Goal: Task Accomplishment & Management: Manage account settings

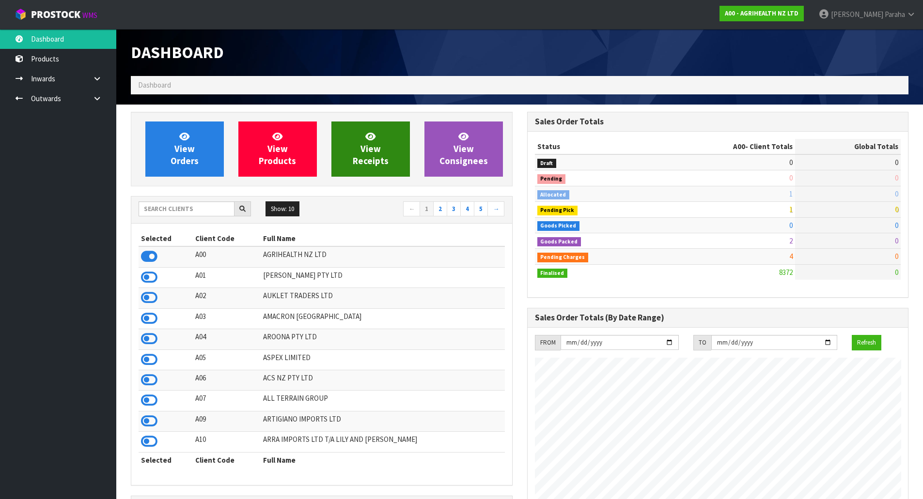
scroll to position [734, 396]
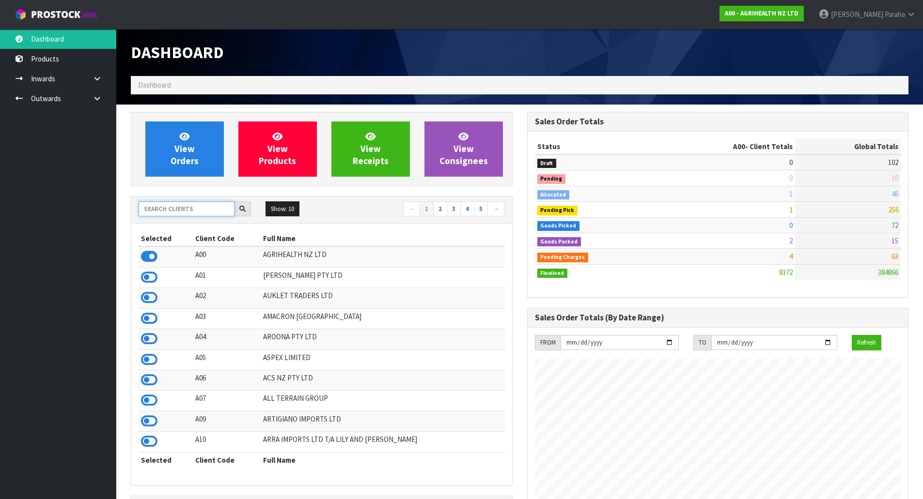
click at [186, 212] on input "text" at bounding box center [187, 208] width 96 height 15
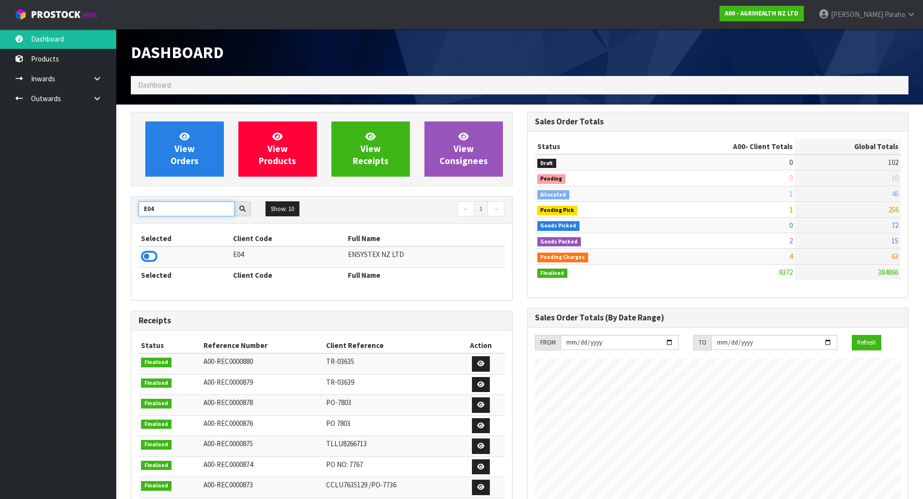
type input "E04"
click at [159, 260] on td at bounding box center [185, 257] width 92 height 21
click at [155, 259] on icon at bounding box center [149, 256] width 16 height 15
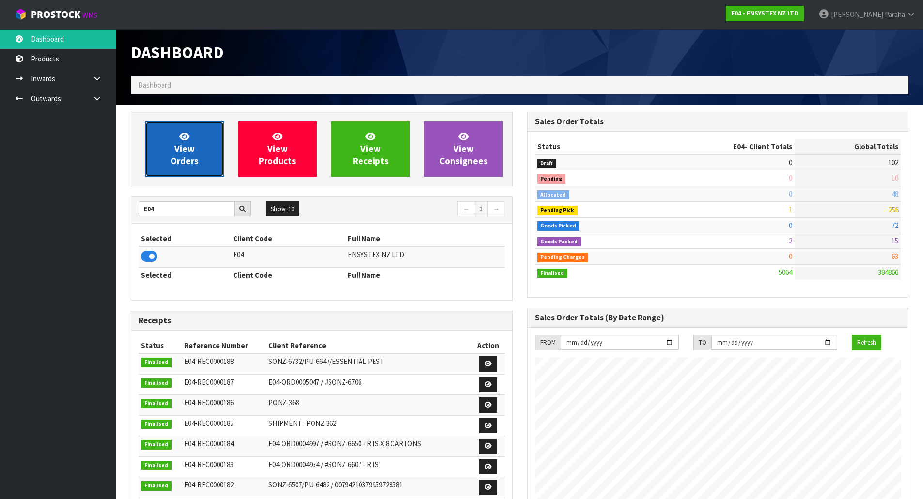
click at [191, 143] on link "View Orders" at bounding box center [184, 149] width 78 height 55
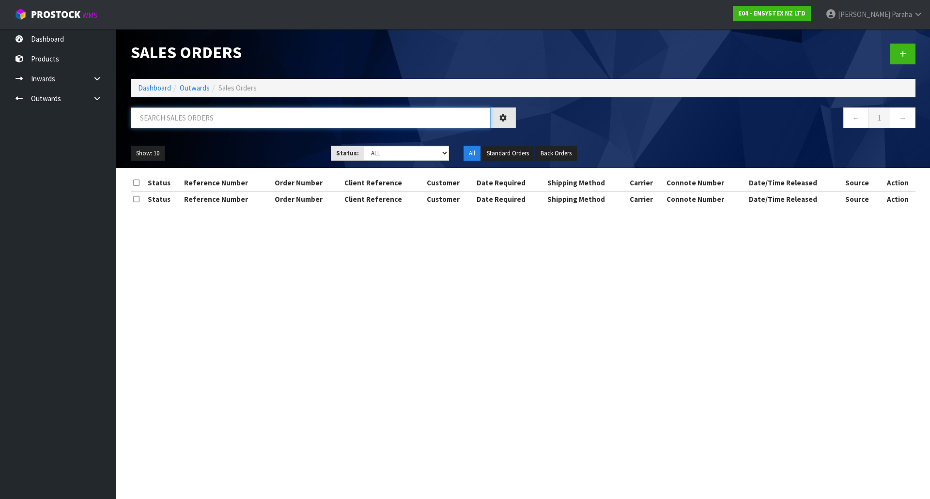
click at [177, 117] on input "text" at bounding box center [311, 118] width 360 height 21
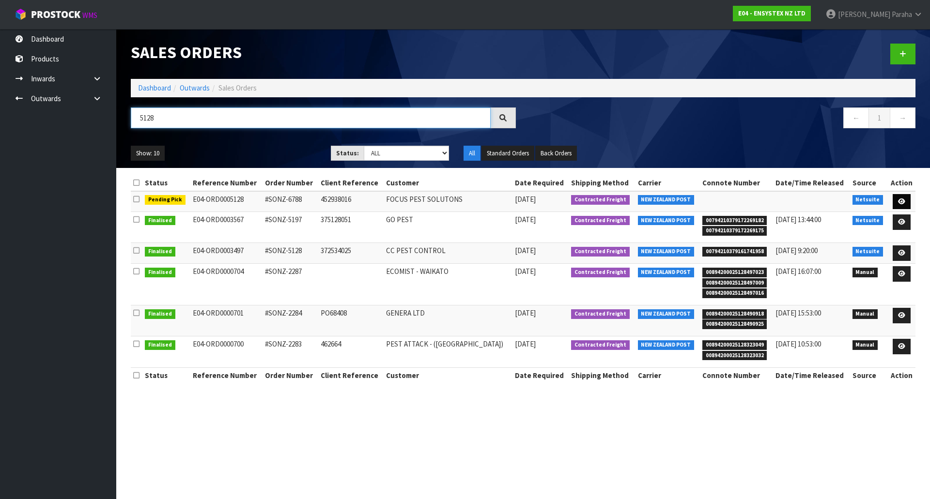
type input "5128"
click at [899, 203] on icon at bounding box center [901, 202] width 7 height 6
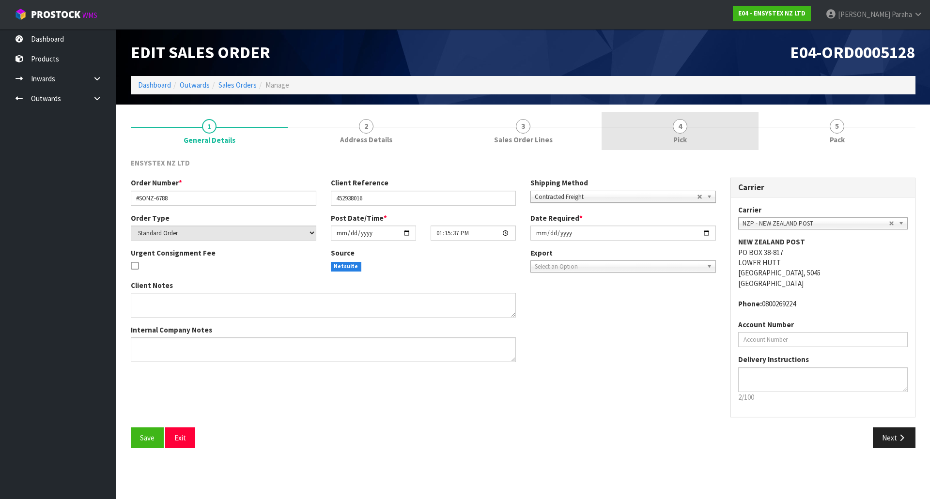
click at [677, 127] on span "4" at bounding box center [680, 126] width 15 height 15
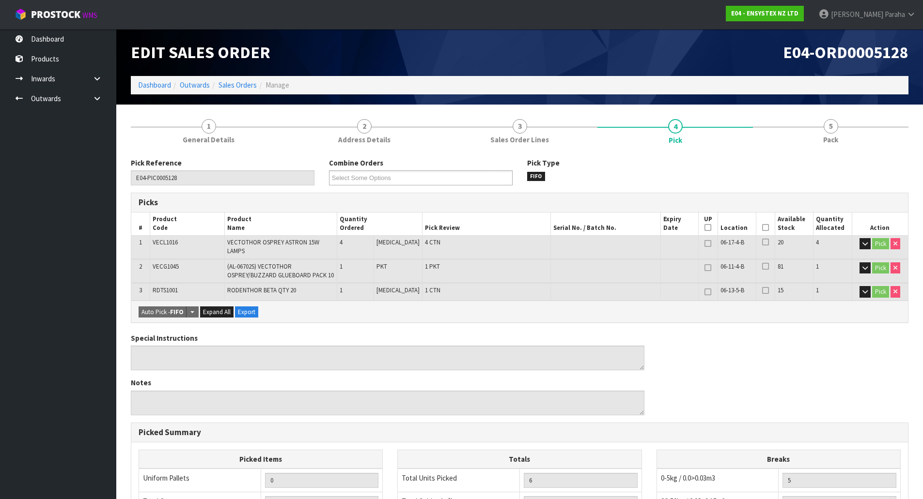
click at [764, 228] on icon at bounding box center [765, 228] width 7 height 0
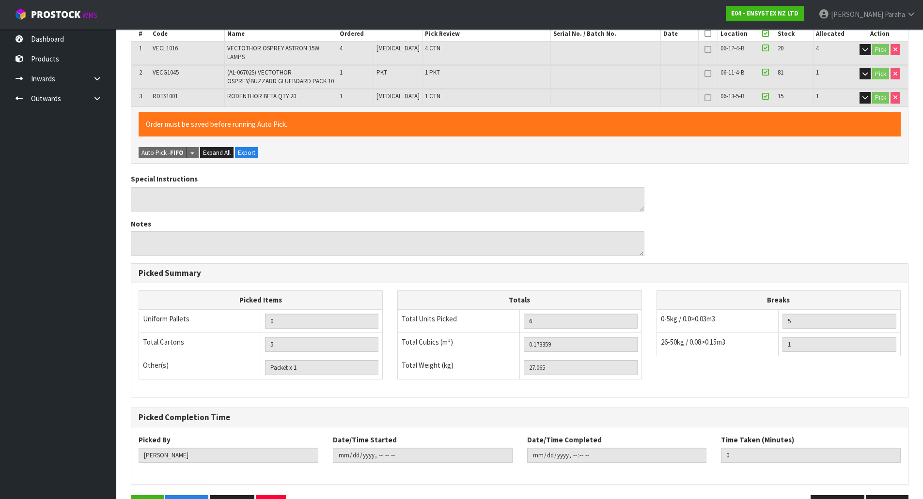
scroll to position [219, 0]
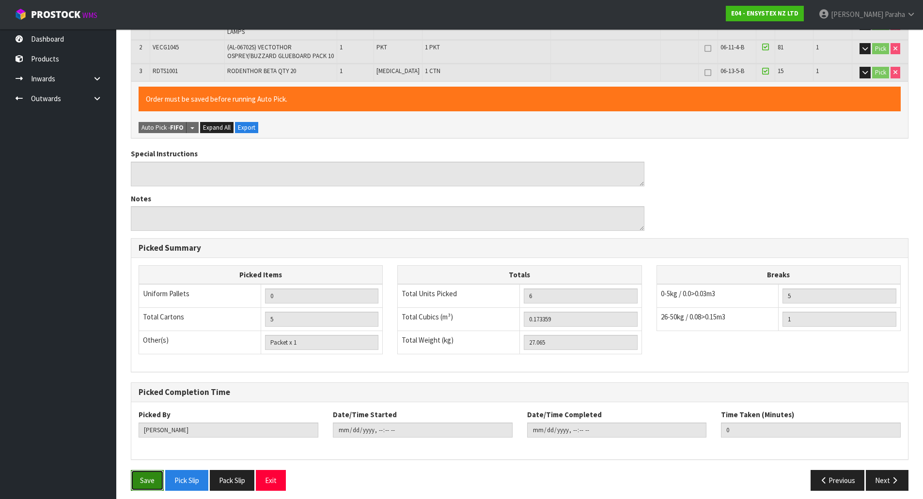
click at [139, 479] on button "Save" at bounding box center [147, 480] width 33 height 21
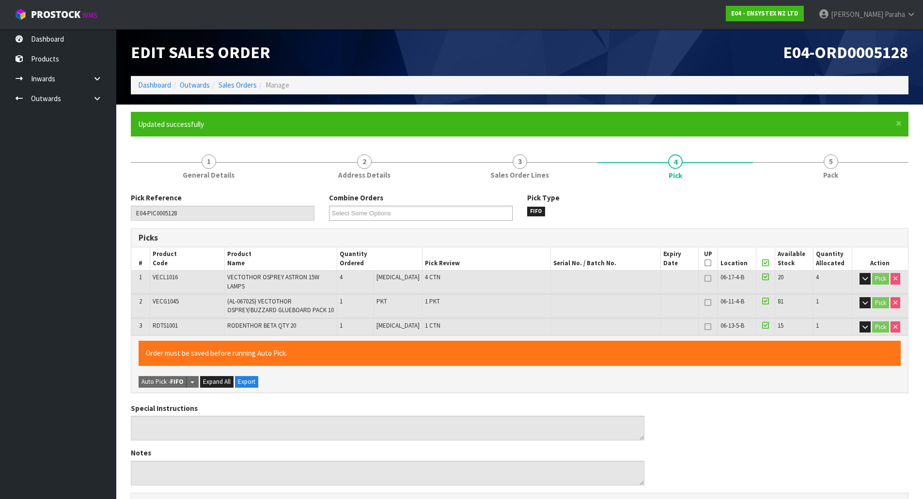
type input "[PERSON_NAME]"
type input "[DATE]T15:55:54"
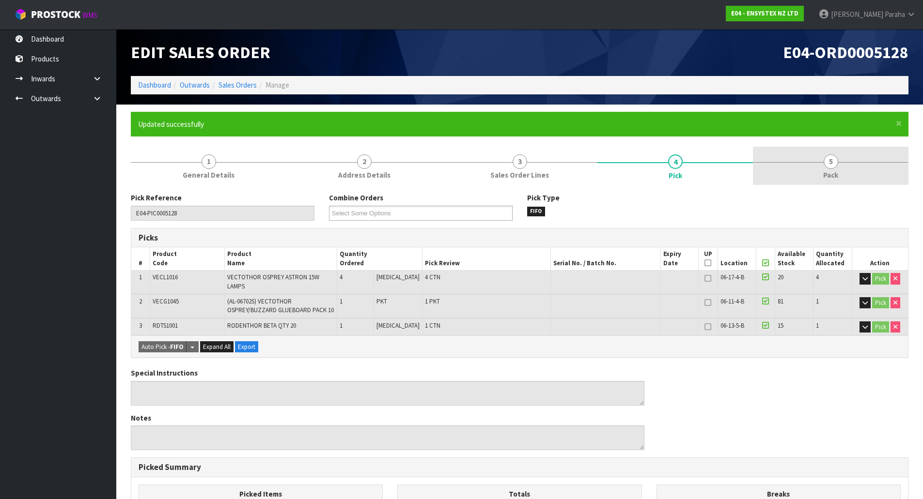
click at [833, 163] on span "5" at bounding box center [830, 162] width 15 height 15
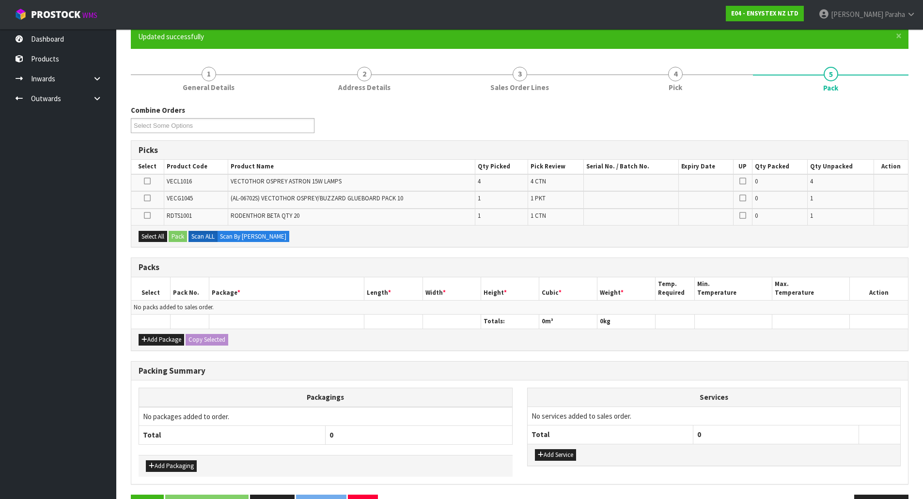
scroll to position [97, 0]
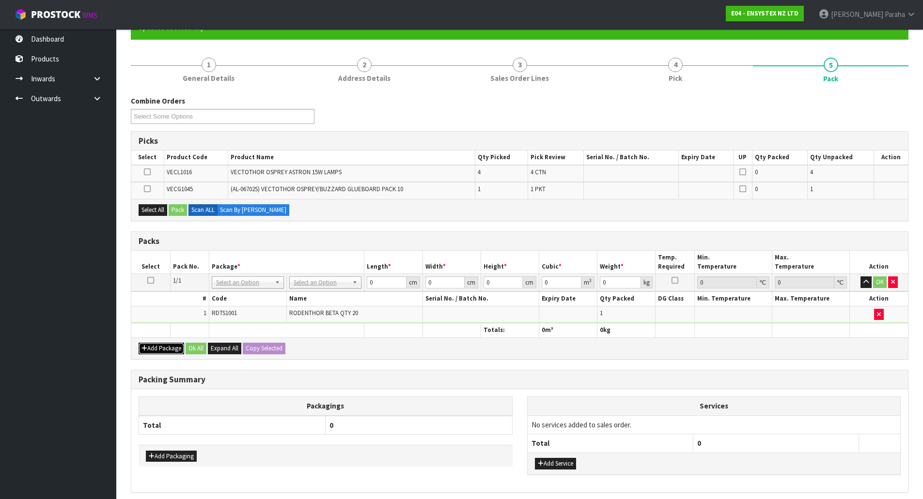
click at [156, 351] on button "Add Package" at bounding box center [162, 349] width 46 height 12
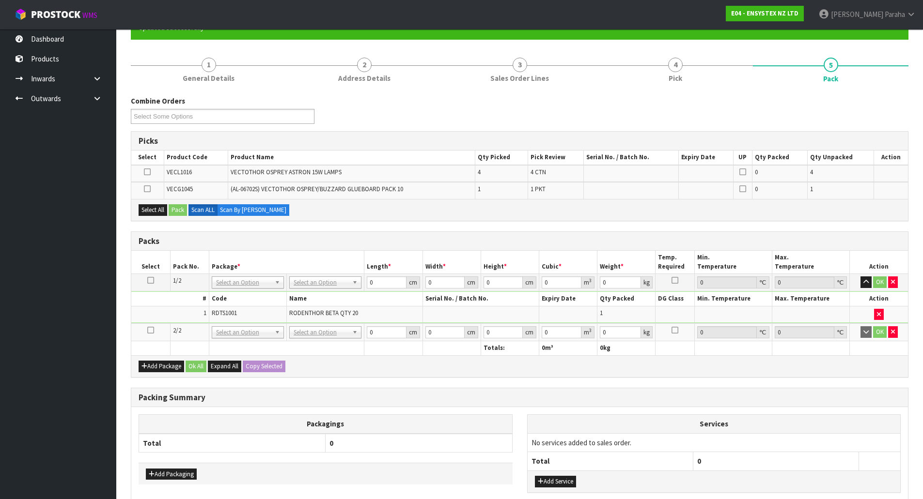
click at [151, 331] on icon at bounding box center [150, 330] width 7 height 0
click at [147, 172] on icon at bounding box center [147, 172] width 7 height 0
click at [0, 0] on input "checkbox" at bounding box center [0, 0] width 0 height 0
click at [145, 189] on icon at bounding box center [147, 189] width 7 height 0
click at [0, 0] on input "checkbox" at bounding box center [0, 0] width 0 height 0
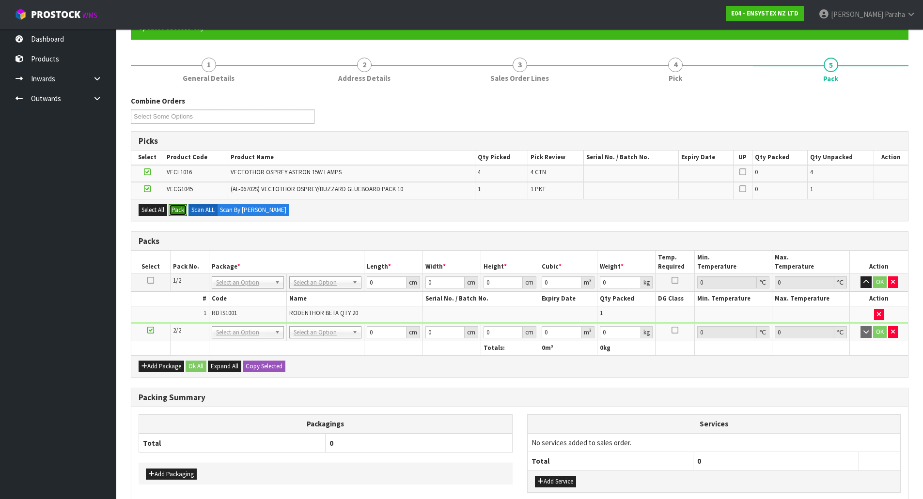
click at [180, 211] on button "Pack" at bounding box center [178, 210] width 18 height 12
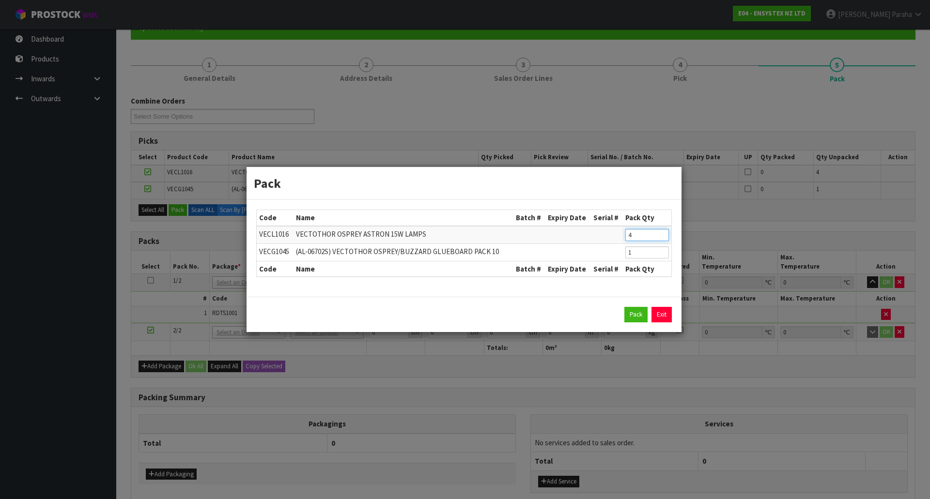
drag, startPoint x: 634, startPoint y: 235, endPoint x: 615, endPoint y: 241, distance: 19.9
click at [615, 241] on tr "VECL1016 VECTOTHOR OSPREY ASTRON 15W LAMPS 4" at bounding box center [464, 235] width 415 height 18
type input "2"
click at [637, 311] on button "Pack" at bounding box center [635, 314] width 23 height 15
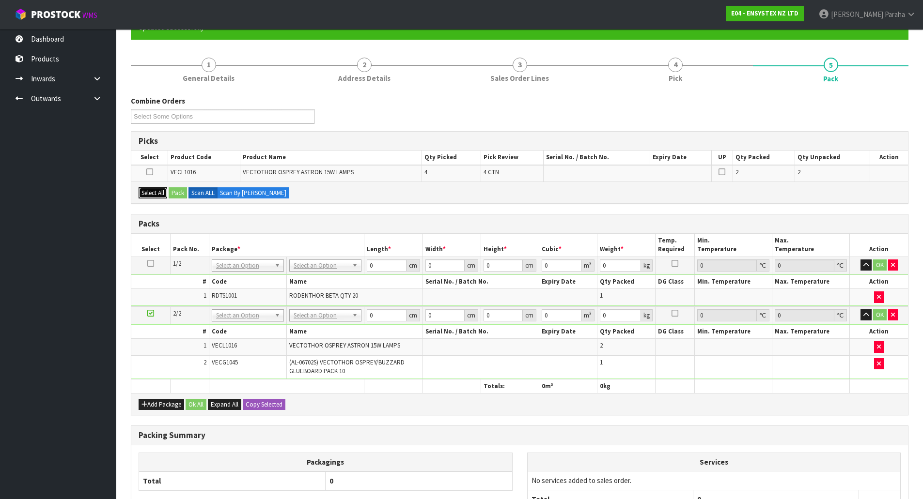
click at [150, 192] on button "Select All" at bounding box center [153, 193] width 29 height 12
click at [175, 191] on button "Pack" at bounding box center [178, 193] width 18 height 12
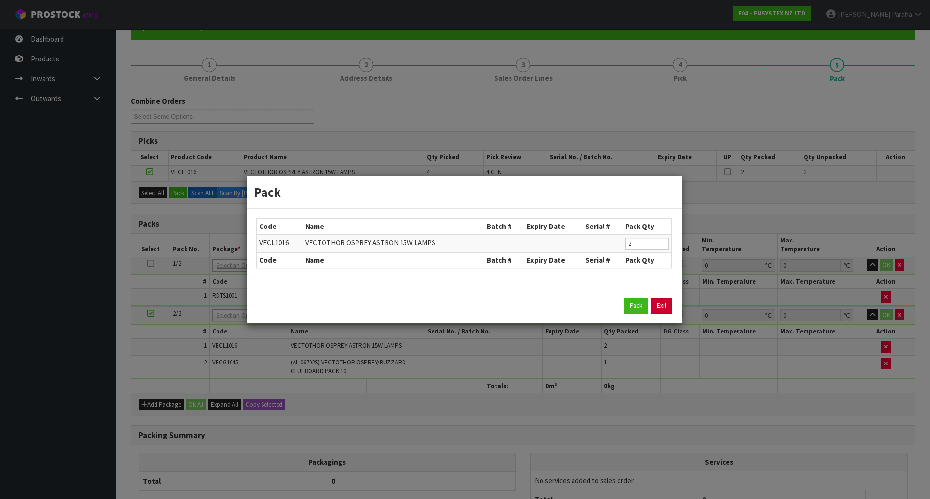
click at [669, 305] on link "Exit" at bounding box center [661, 305] width 20 height 15
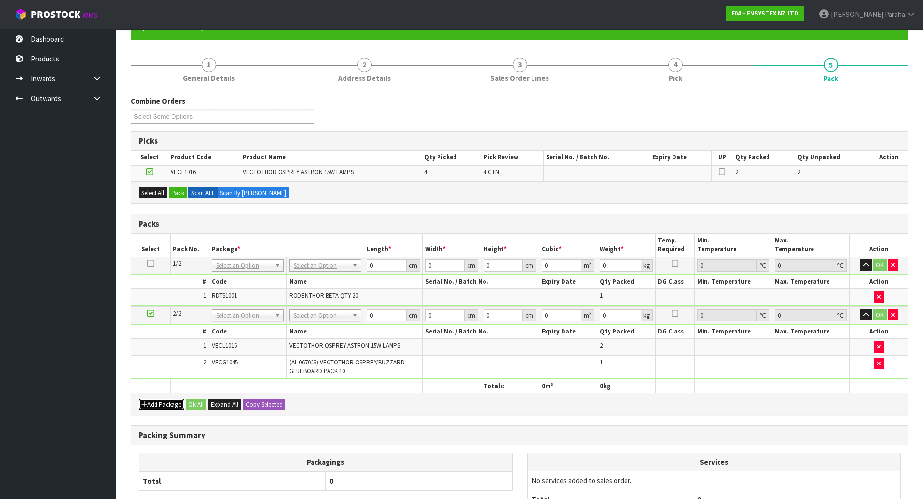
click at [168, 402] on button "Add Package" at bounding box center [162, 405] width 46 height 12
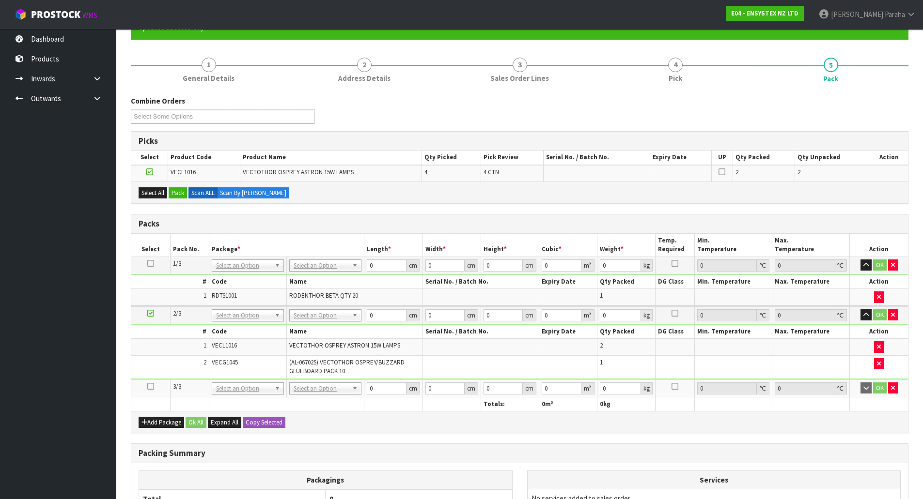
click at [153, 387] on icon at bounding box center [150, 386] width 7 height 0
click at [150, 195] on button "Select All" at bounding box center [153, 193] width 29 height 12
click at [174, 193] on button "Pack" at bounding box center [178, 193] width 18 height 12
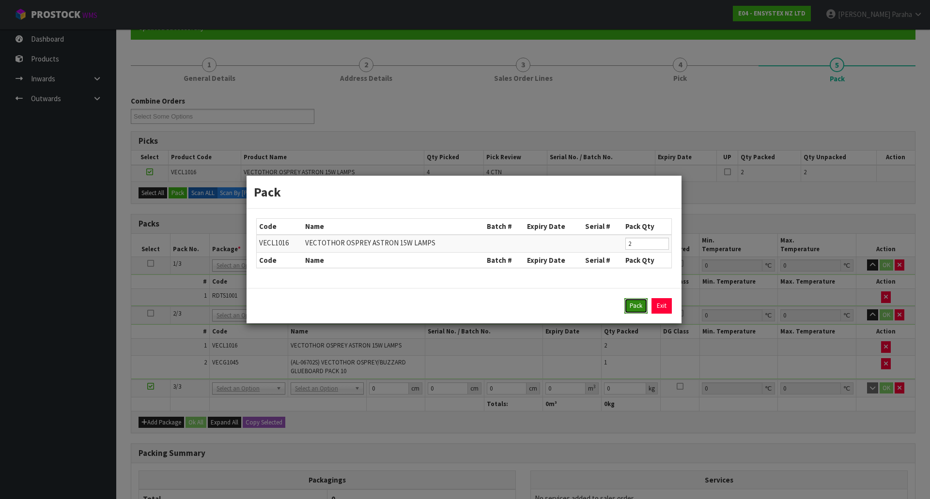
click at [631, 310] on button "Pack" at bounding box center [635, 305] width 23 height 15
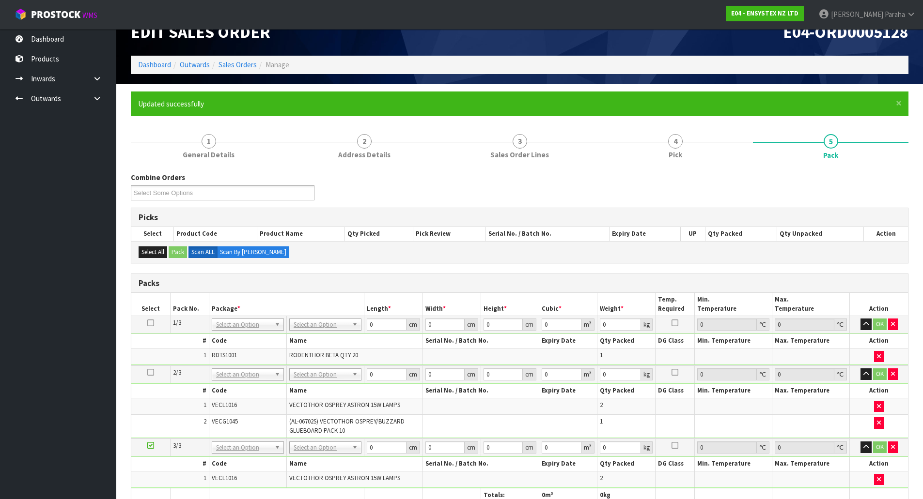
scroll to position [0, 0]
